Goal: Book appointment/travel/reservation

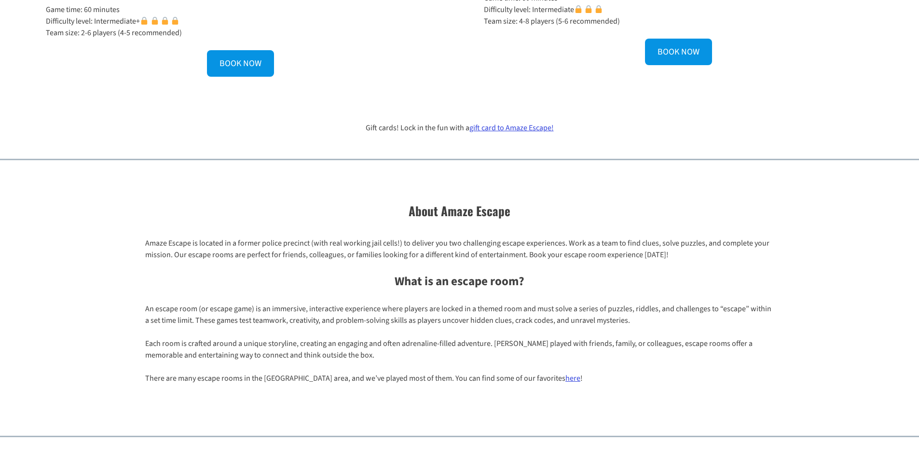
scroll to position [627, 0]
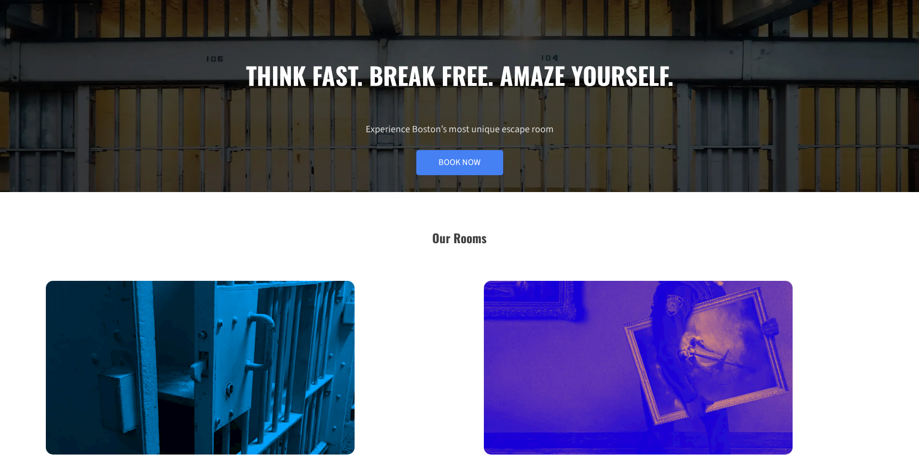
scroll to position [193, 0]
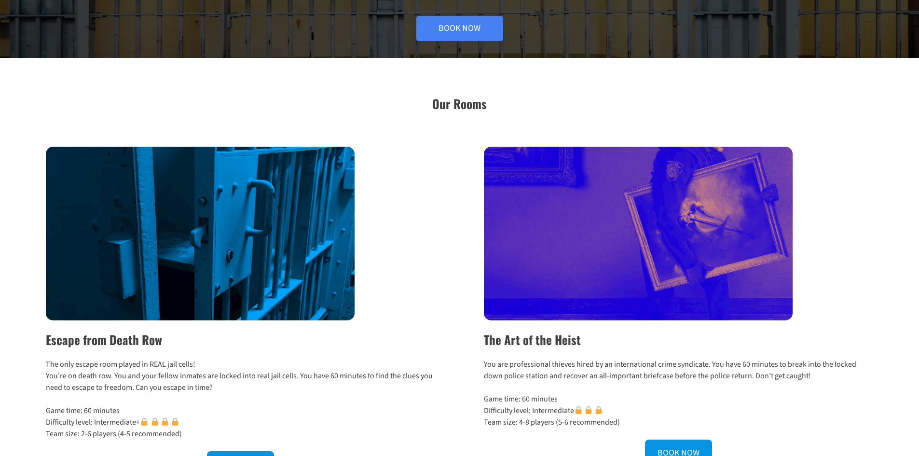
click at [253, 288] on img at bounding box center [200, 234] width 309 height 174
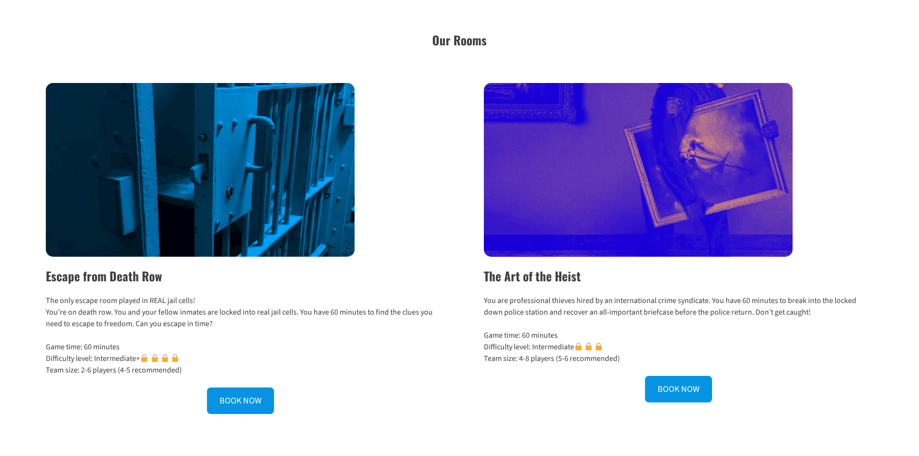
scroll to position [386, 0]
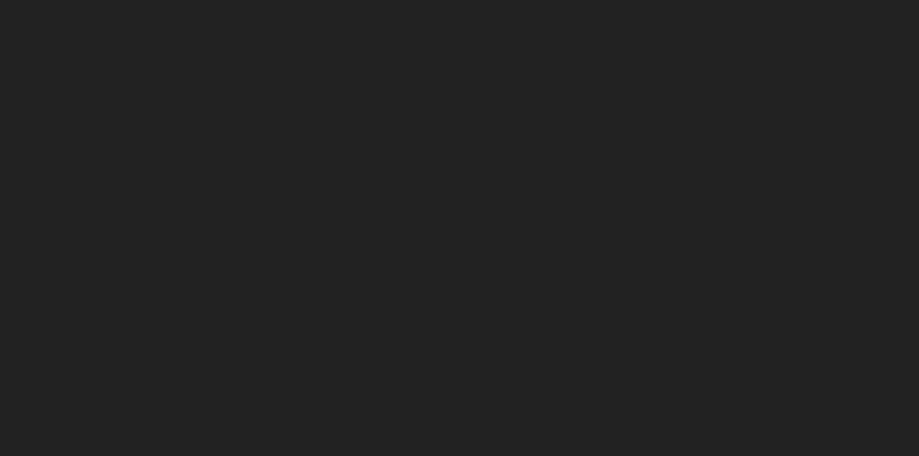
scroll to position [290, 0]
